Goal: Download file/media

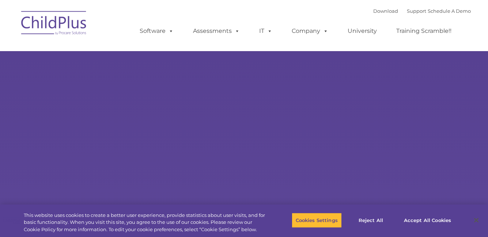
select select "MEDIUM"
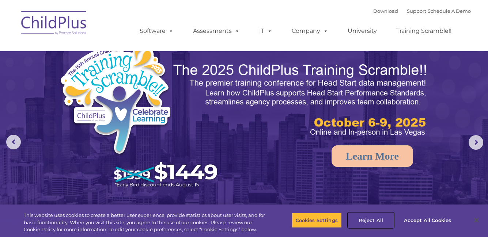
click at [373, 220] on button "Reject All" at bounding box center [371, 220] width 46 height 15
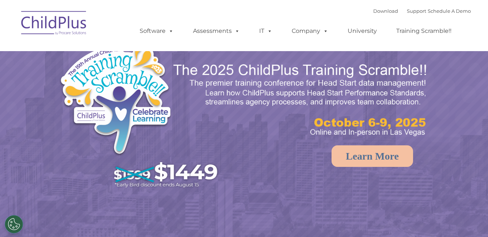
select select "MEDIUM"
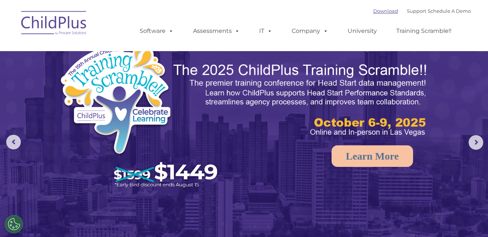
click at [379, 9] on link "Download" at bounding box center [385, 11] width 25 height 6
